Goal: Navigation & Orientation: Find specific page/section

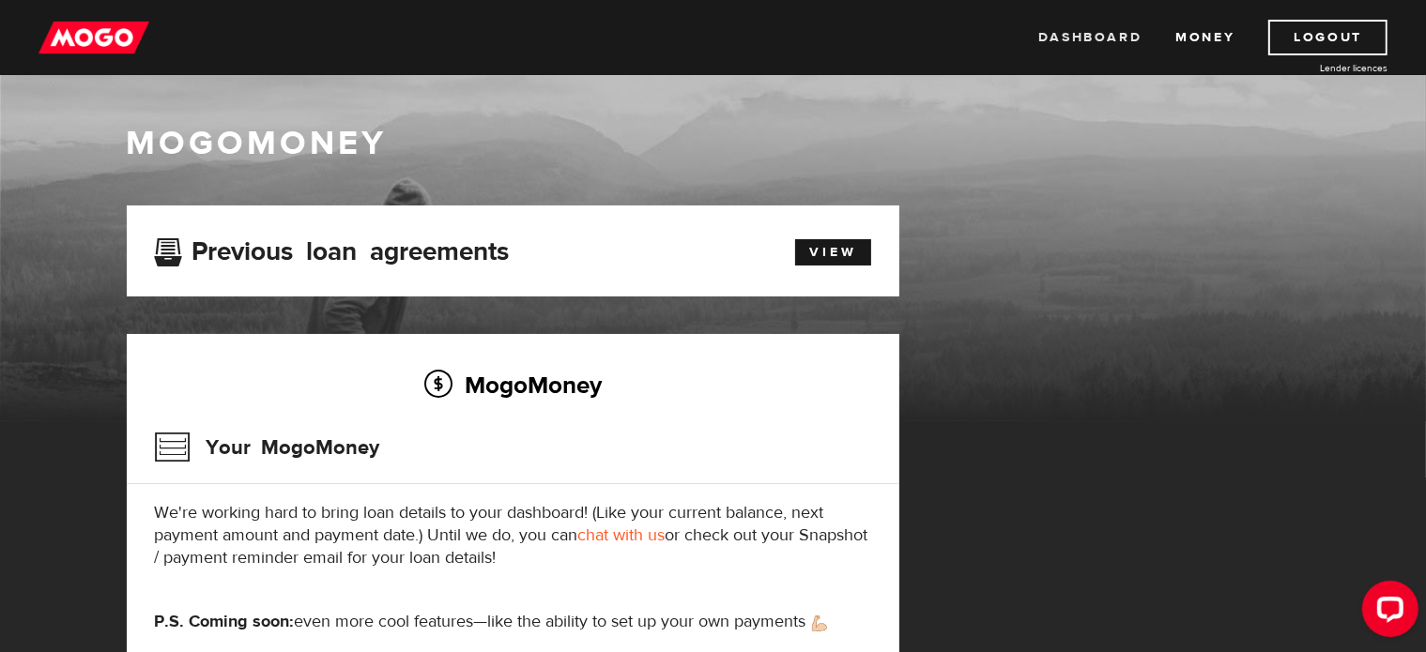
click at [1093, 33] on link "Dashboard" at bounding box center [1089, 38] width 103 height 36
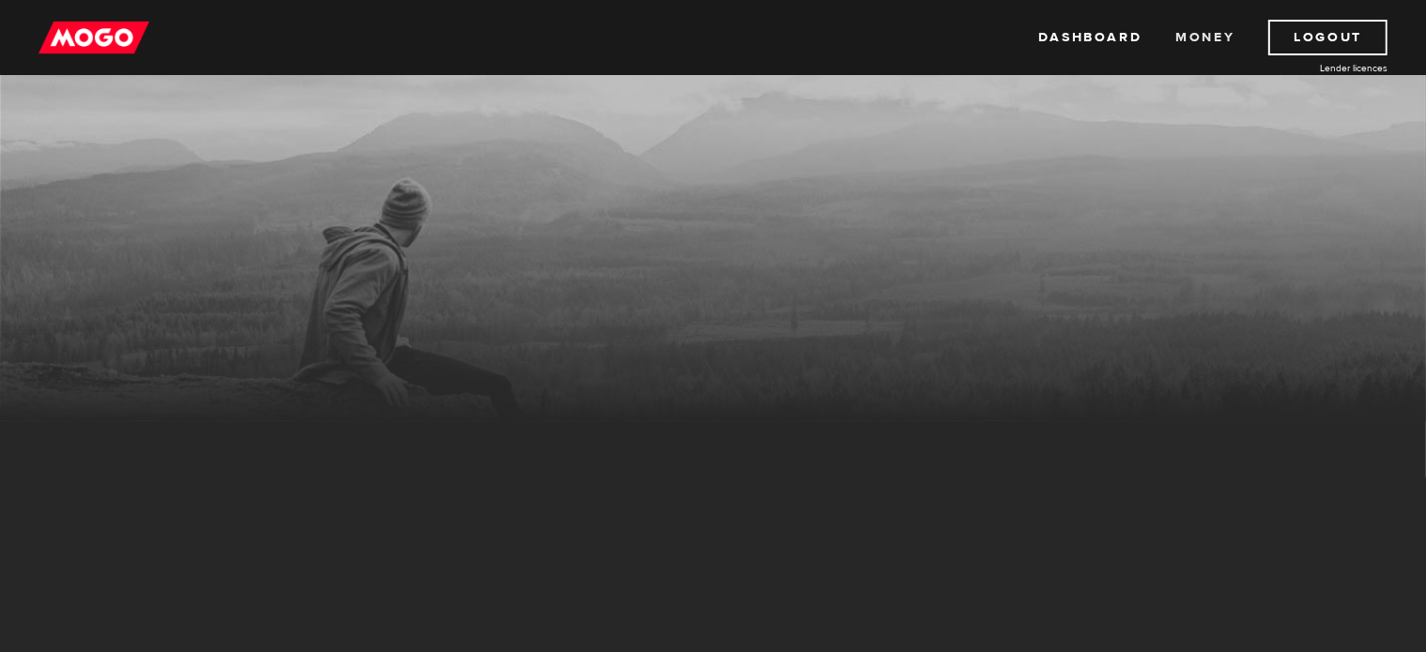
click at [1224, 36] on link "Money" at bounding box center [1204, 38] width 59 height 36
